Goal: Check status

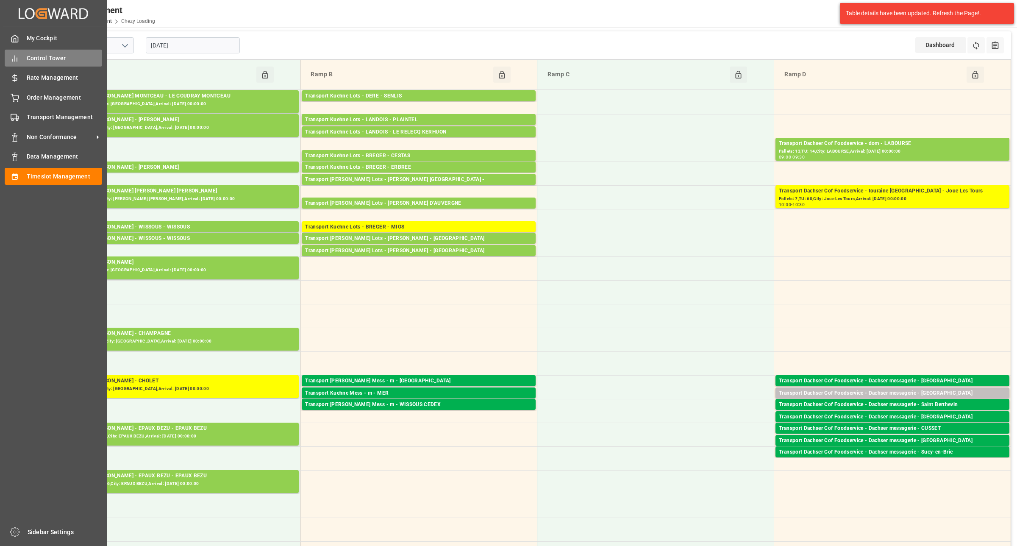
click at [37, 54] on span "Control Tower" at bounding box center [65, 58] width 76 height 9
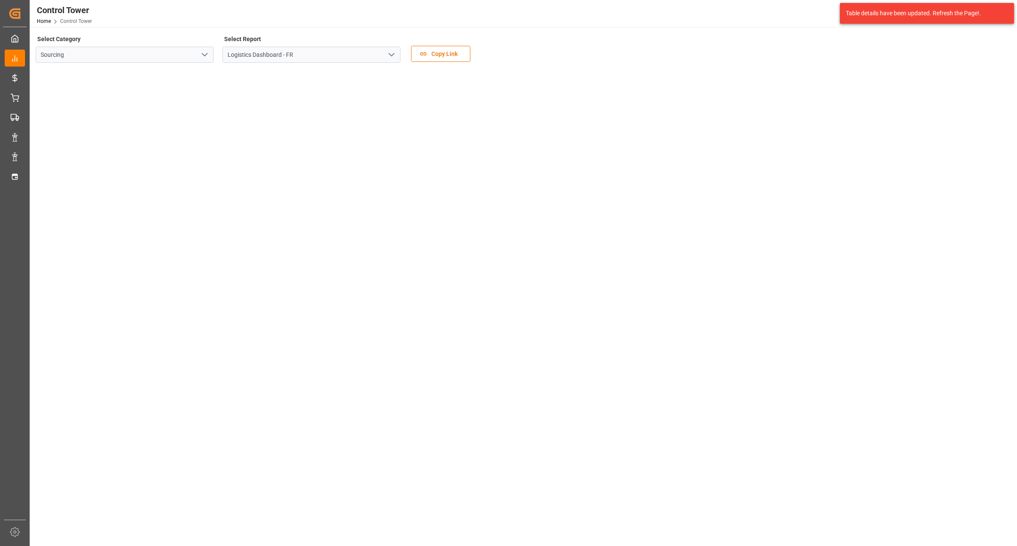
click at [392, 53] on icon "open menu" at bounding box center [391, 55] width 10 height 10
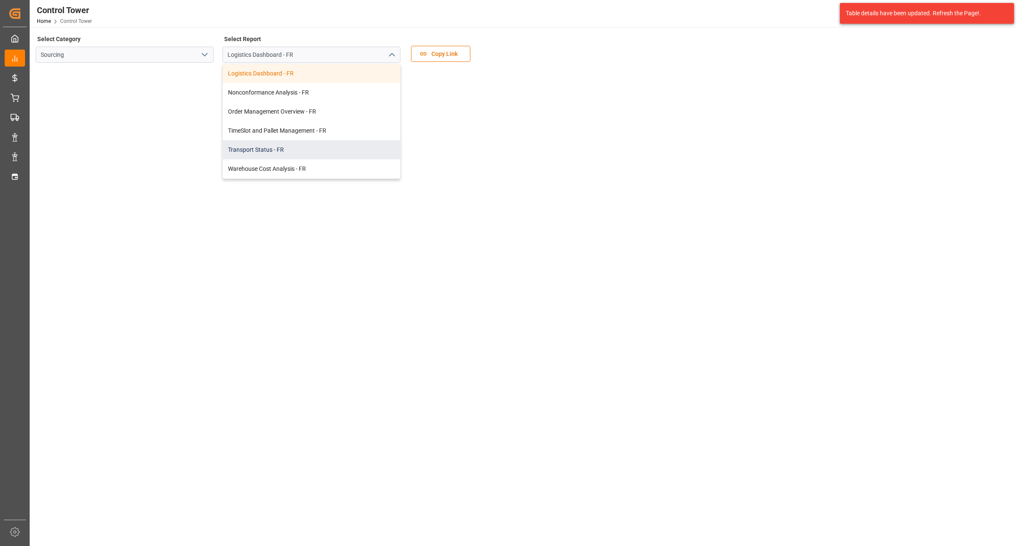
click at [297, 151] on div "Transport Status - FR" at bounding box center [311, 149] width 177 height 19
